Goal: Transaction & Acquisition: Book appointment/travel/reservation

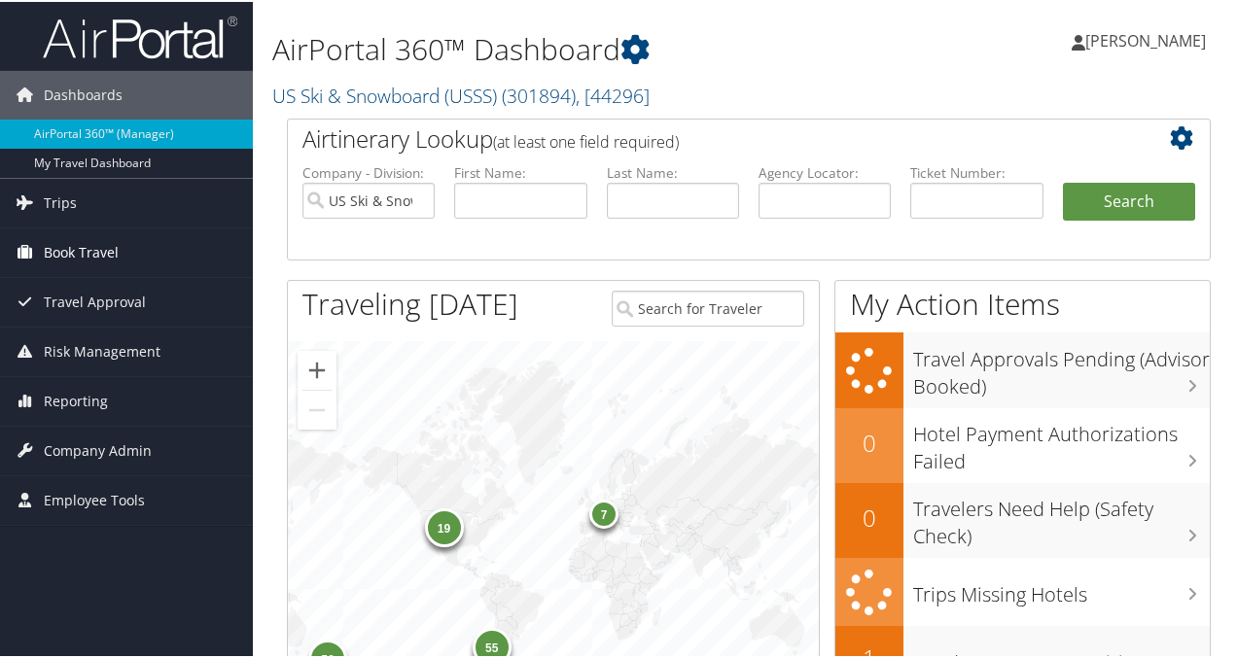
click at [85, 255] on span "Book Travel" at bounding box center [81, 251] width 75 height 49
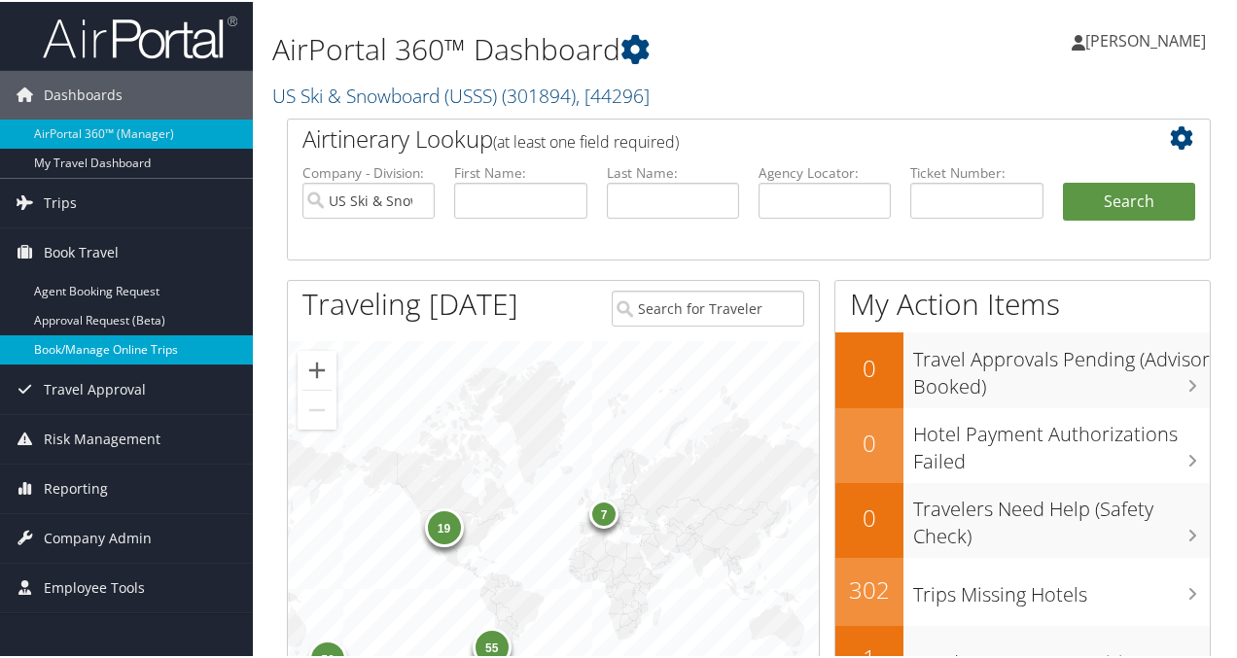
click at [75, 350] on link "Book/Manage Online Trips" at bounding box center [126, 347] width 253 height 29
